Goal: Register for event/course

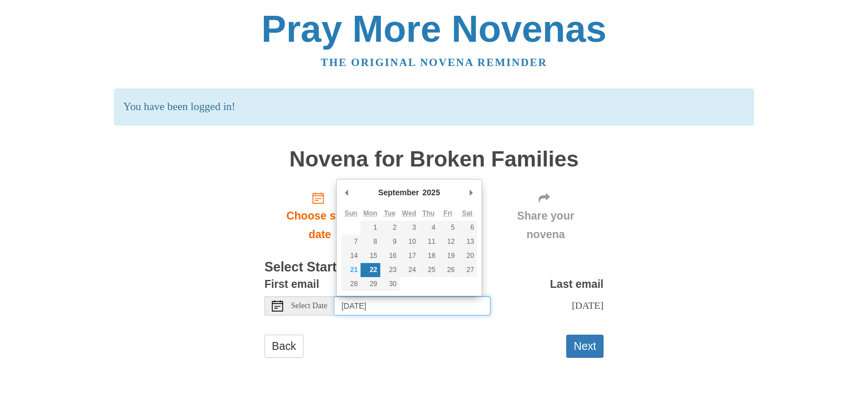
click at [358, 309] on input "[DATE]" at bounding box center [412, 306] width 156 height 19
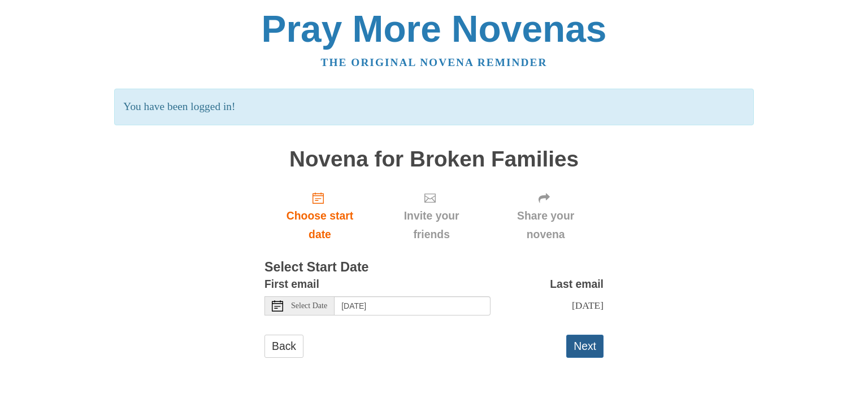
click at [590, 358] on button "Next" at bounding box center [584, 346] width 37 height 23
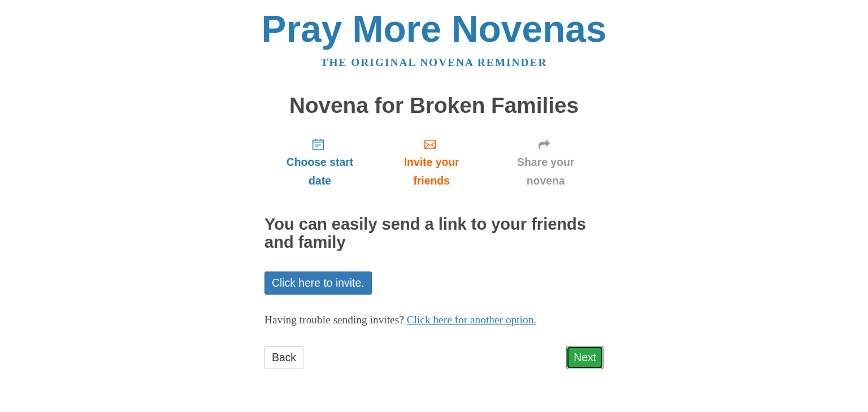
click at [588, 361] on link "Next" at bounding box center [584, 357] width 37 height 23
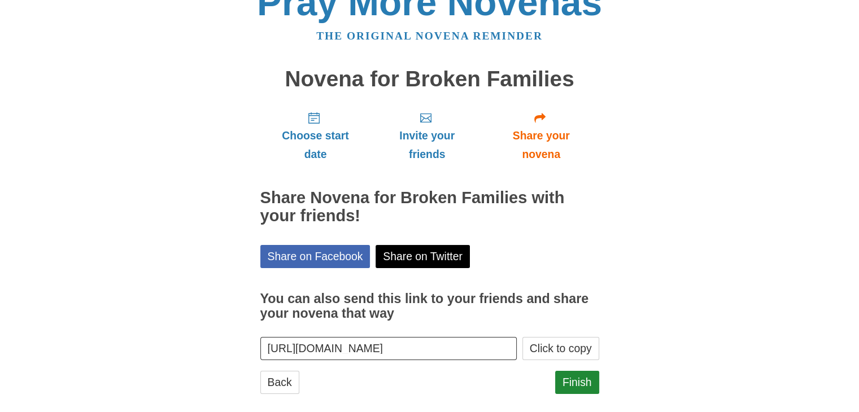
scroll to position [41, 0]
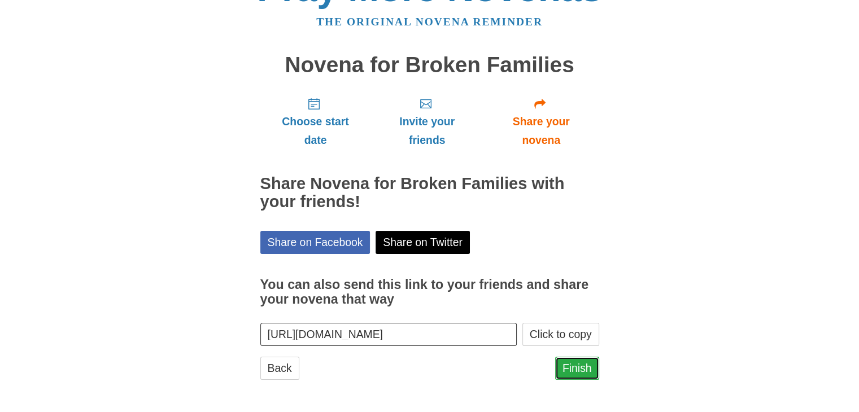
click at [583, 371] on link "Finish" at bounding box center [577, 368] width 44 height 23
